Goal: Task Accomplishment & Management: Use online tool/utility

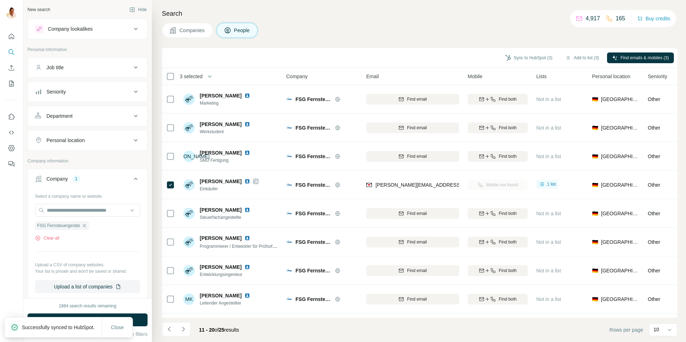
scroll to position [48, 0]
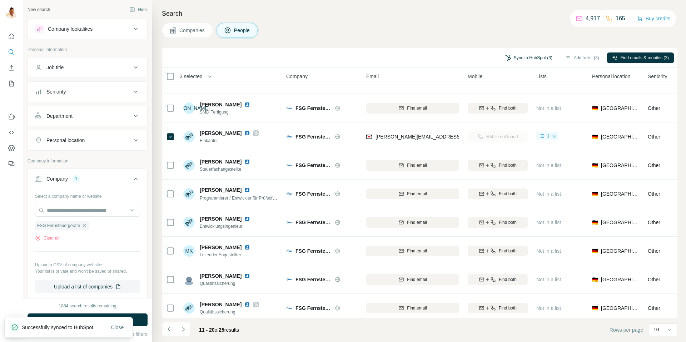
click at [523, 59] on button "Sync to HubSpot (3)" at bounding box center [528, 58] width 57 height 11
drag, startPoint x: 446, startPoint y: 12, endPoint x: 401, endPoint y: 18, distance: 45.4
click at [446, 12] on h4 "Search" at bounding box center [420, 14] width 516 height 10
drag, startPoint x: 87, startPoint y: 226, endPoint x: 77, endPoint y: 211, distance: 18.5
click at [87, 226] on icon "button" at bounding box center [85, 226] width 6 height 6
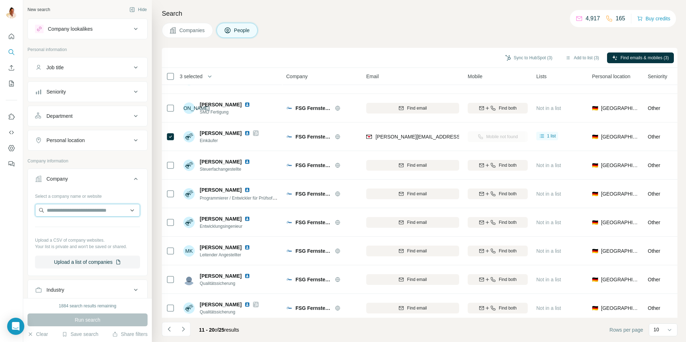
click at [77, 210] on input "text" at bounding box center [87, 210] width 105 height 13
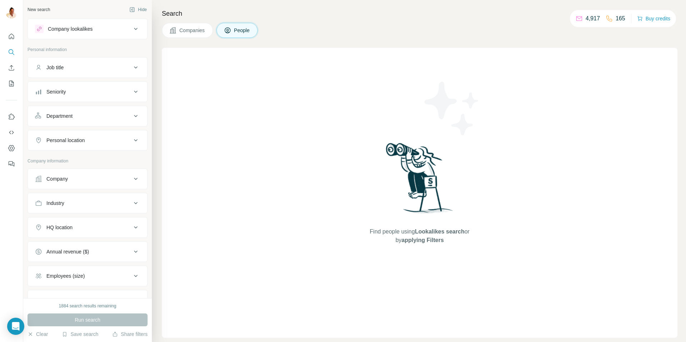
drag, startPoint x: 54, startPoint y: 187, endPoint x: 57, endPoint y: 182, distance: 6.2
click at [56, 183] on button "Company" at bounding box center [87, 179] width 119 height 17
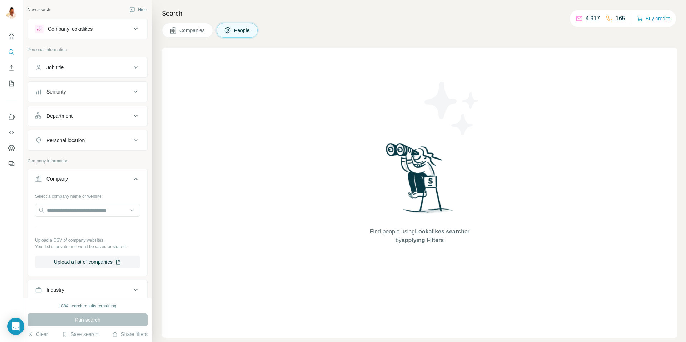
click at [62, 203] on div "Select a company name or website Upload a CSV of company websites. Your list is…" at bounding box center [87, 230] width 105 height 78
click at [62, 208] on input "text" at bounding box center [87, 210] width 105 height 13
paste input "**********"
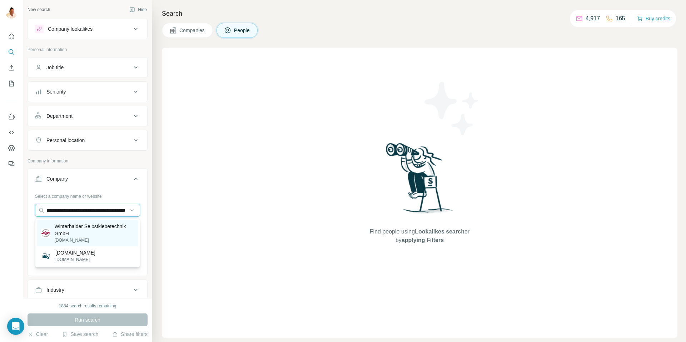
type input "**********"
click at [77, 240] on p "winterhalder.de" at bounding box center [95, 240] width 80 height 6
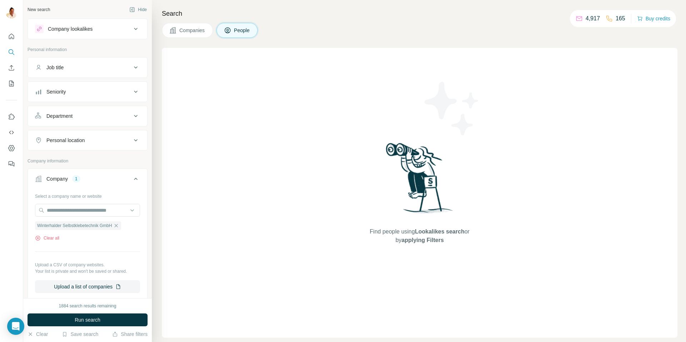
scroll to position [0, 0]
click at [83, 318] on span "Run search" at bounding box center [88, 320] width 26 height 7
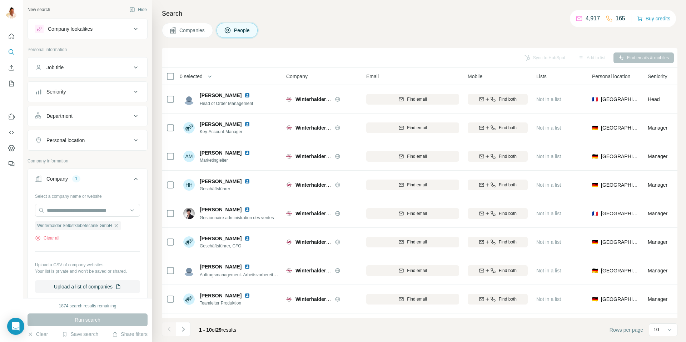
click at [191, 34] on button "Companies" at bounding box center [187, 30] width 51 height 15
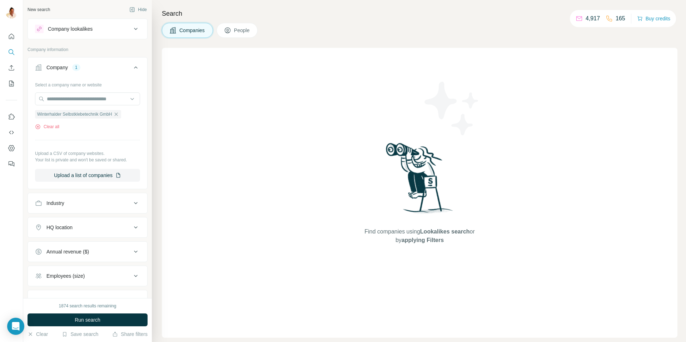
click at [246, 34] on span "People" at bounding box center [242, 30] width 16 height 7
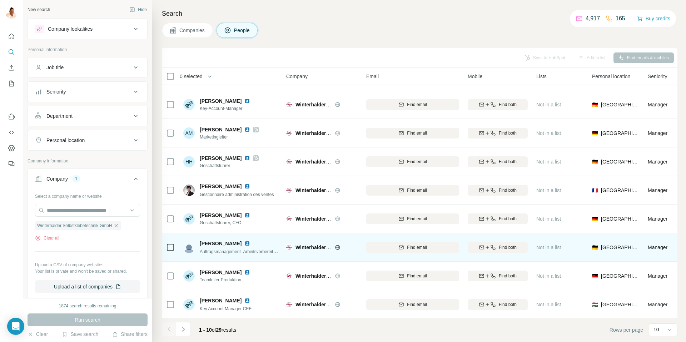
scroll to position [40, 0]
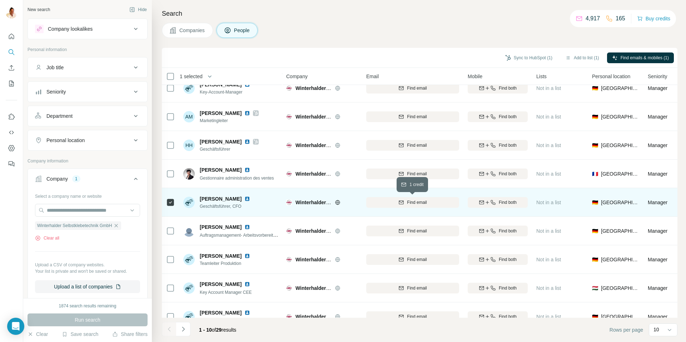
click at [399, 202] on icon "button" at bounding box center [402, 203] width 6 height 6
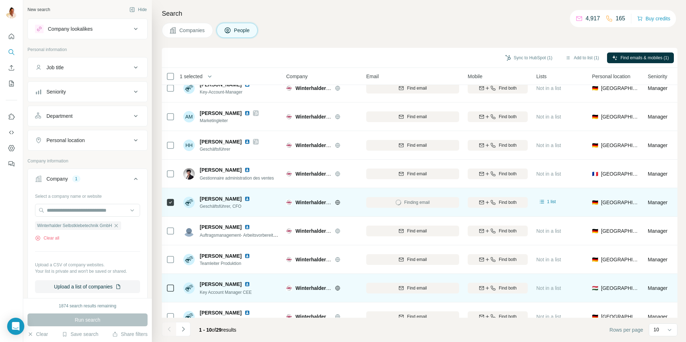
scroll to position [53, 0]
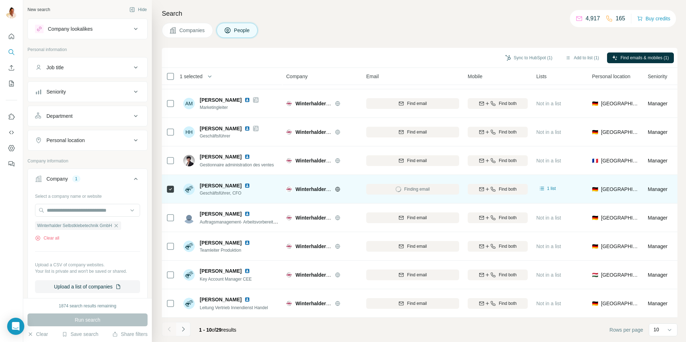
click at [187, 329] on button "Navigate to next page" at bounding box center [183, 329] width 14 height 14
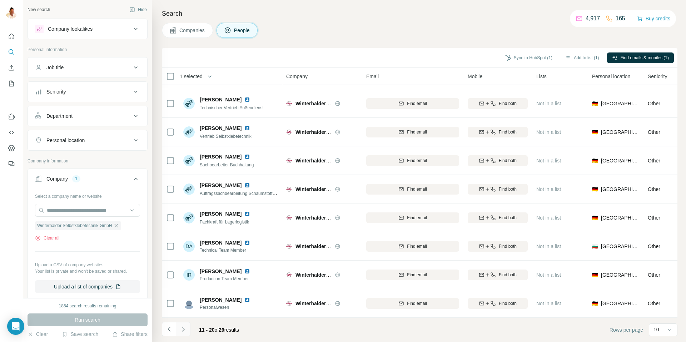
click at [182, 331] on icon "Navigate to next page" at bounding box center [183, 329] width 7 height 7
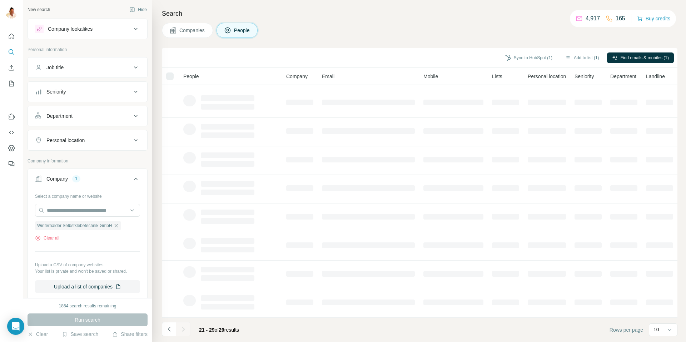
scroll to position [24, 0]
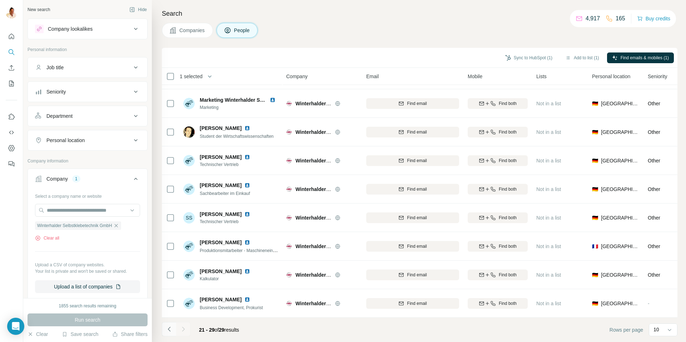
click at [167, 328] on icon "Navigate to previous page" at bounding box center [169, 329] width 7 height 7
click at [167, 329] on icon "Navigate to previous page" at bounding box center [169, 329] width 7 height 7
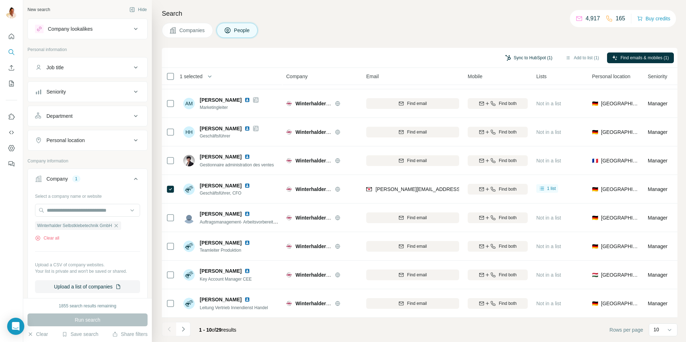
click at [513, 54] on button "Sync to HubSpot (1)" at bounding box center [528, 58] width 57 height 11
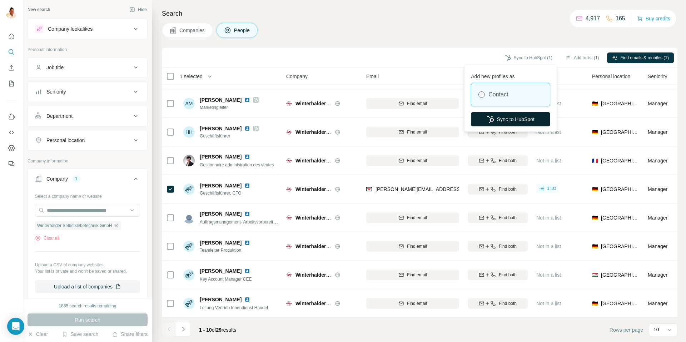
click at [503, 114] on button "Sync to HubSpot" at bounding box center [510, 119] width 79 height 14
